Goal: Information Seeking & Learning: Learn about a topic

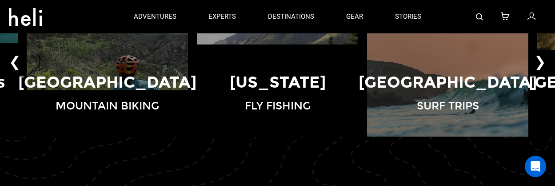
scroll to position [533, 0]
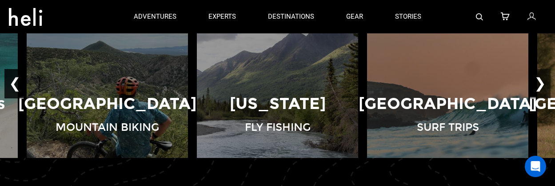
click at [17, 85] on button "❮" at bounding box center [14, 83] width 21 height 29
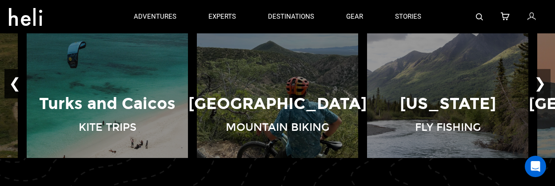
click at [17, 85] on button "❮" at bounding box center [14, 83] width 21 height 29
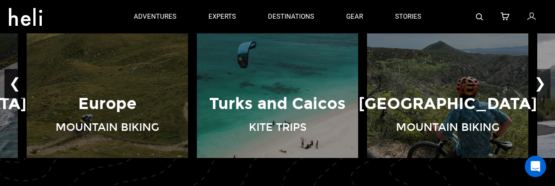
click at [17, 85] on button "❮" at bounding box center [14, 83] width 21 height 29
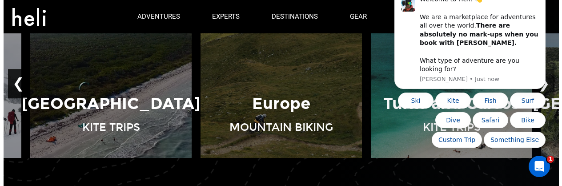
scroll to position [0, 0]
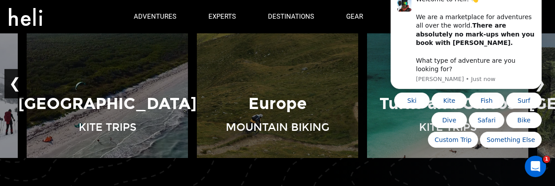
click at [17, 85] on button "❮" at bounding box center [14, 83] width 21 height 29
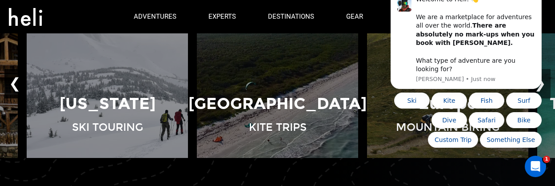
click at [17, 85] on button "❮" at bounding box center [14, 83] width 21 height 29
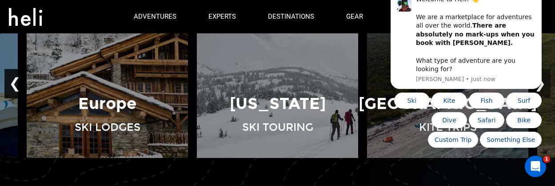
click at [17, 85] on button "❮" at bounding box center [14, 83] width 21 height 29
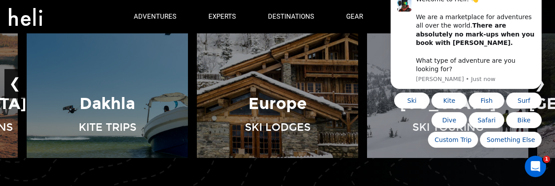
click at [17, 85] on button "❮" at bounding box center [14, 83] width 21 height 29
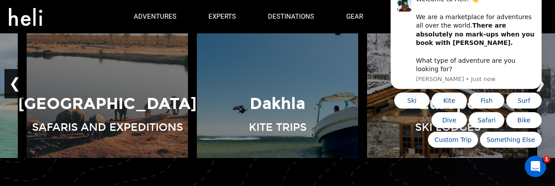
click at [17, 85] on button "❮" at bounding box center [14, 83] width 21 height 29
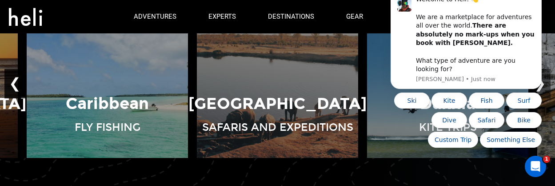
click at [17, 85] on button "❮" at bounding box center [14, 83] width 21 height 29
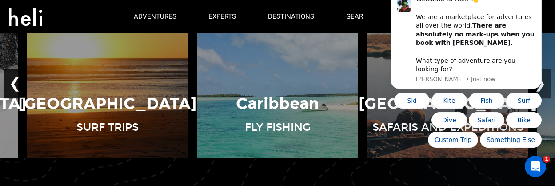
click at [17, 85] on button "❮" at bounding box center [14, 83] width 21 height 29
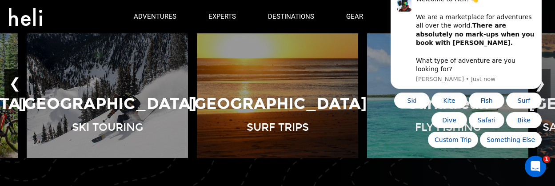
click at [17, 85] on button "❮" at bounding box center [14, 83] width 21 height 29
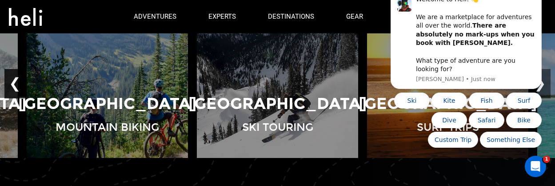
click at [17, 85] on button "❮" at bounding box center [14, 83] width 21 height 29
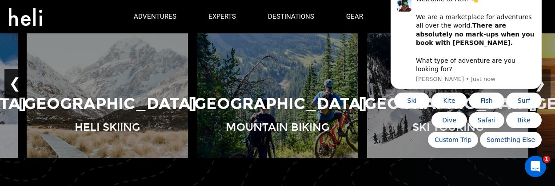
click at [17, 85] on button "❮" at bounding box center [14, 83] width 21 height 29
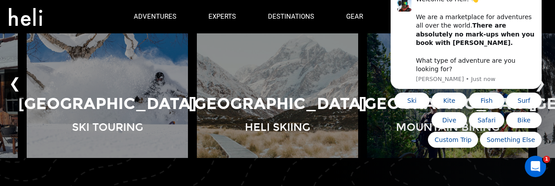
click at [17, 85] on button "❮" at bounding box center [14, 83] width 21 height 29
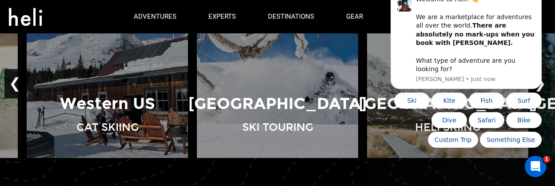
click at [17, 85] on button "❮" at bounding box center [14, 83] width 21 height 29
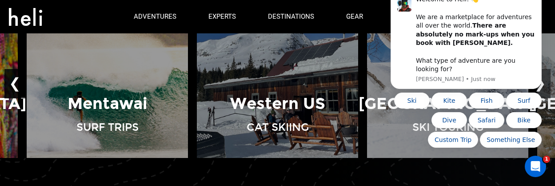
click at [17, 85] on button "❮" at bounding box center [14, 83] width 21 height 29
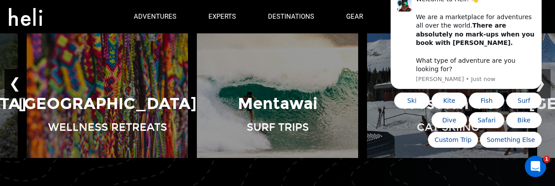
click at [17, 85] on button "❮" at bounding box center [14, 83] width 21 height 29
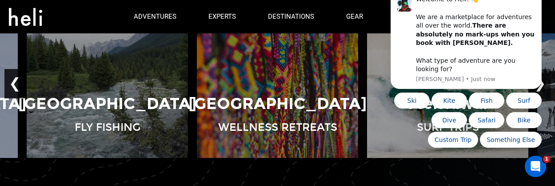
click at [17, 85] on button "❮" at bounding box center [14, 83] width 21 height 29
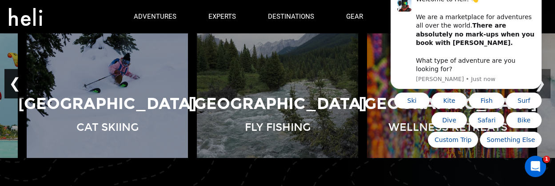
click at [17, 85] on button "❮" at bounding box center [14, 83] width 21 height 29
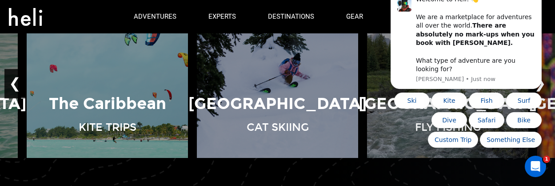
click at [17, 85] on button "❮" at bounding box center [14, 83] width 21 height 29
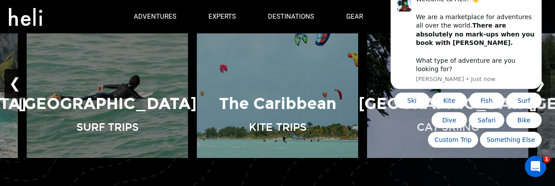
click at [17, 85] on button "❮" at bounding box center [14, 83] width 21 height 29
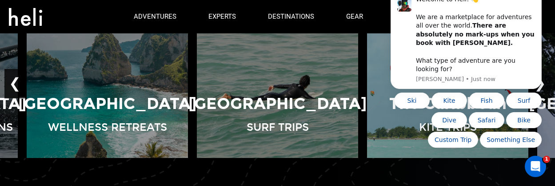
click at [17, 85] on button "❮" at bounding box center [14, 83] width 21 height 29
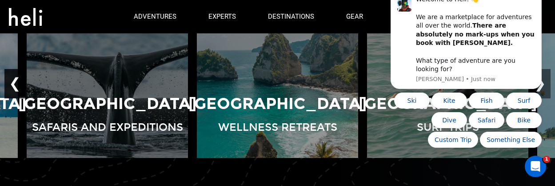
click at [17, 85] on button "❮" at bounding box center [14, 83] width 21 height 29
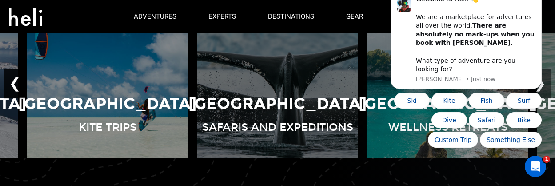
click at [17, 85] on button "❮" at bounding box center [14, 83] width 21 height 29
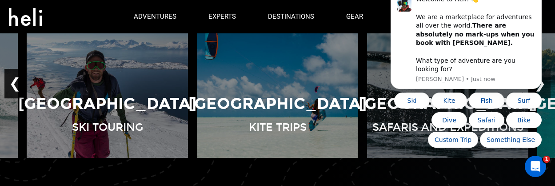
click at [17, 85] on button "❮" at bounding box center [14, 83] width 21 height 29
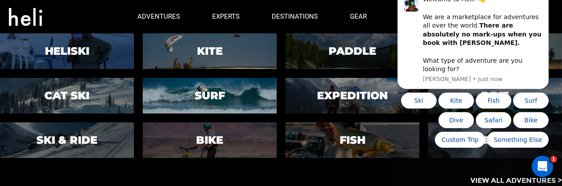
click at [206, 96] on h3 "Surf" at bounding box center [210, 96] width 30 height 12
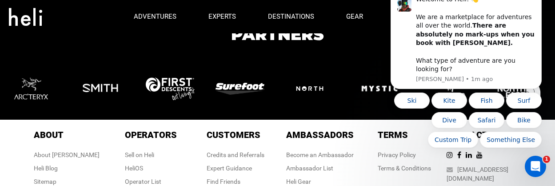
scroll to position [3135, 0]
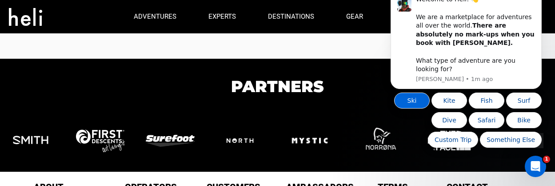
click at [404, 100] on button "Ski" at bounding box center [412, 100] width 36 height 16
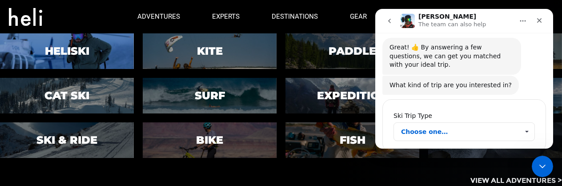
scroll to position [146, 0]
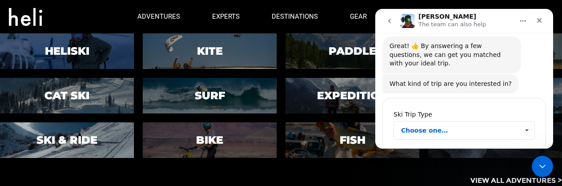
click at [84, 135] on h3 "Ski & Ride" at bounding box center [66, 140] width 61 height 12
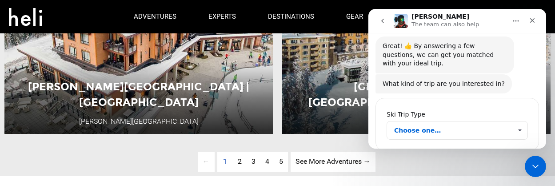
scroll to position [2223, 0]
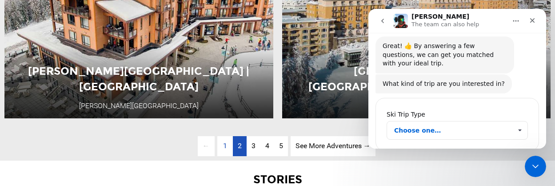
click at [239, 140] on link "page 2" at bounding box center [240, 146] width 14 height 20
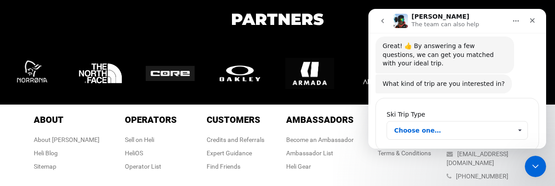
scroll to position [3224, 0]
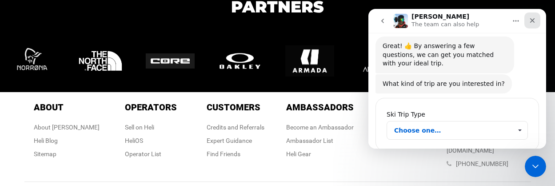
click at [533, 18] on icon "Close" at bounding box center [532, 20] width 7 height 7
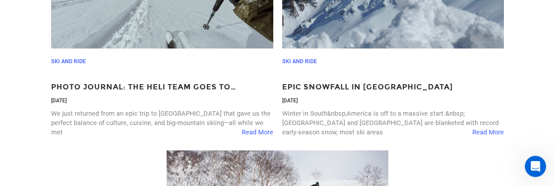
scroll to position [2468, 0]
